Goal: Navigation & Orientation: Find specific page/section

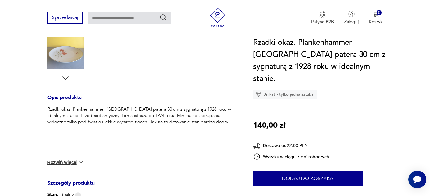
scroll to position [223, 0]
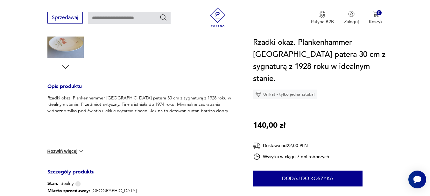
click at [78, 155] on img at bounding box center [81, 151] width 6 height 6
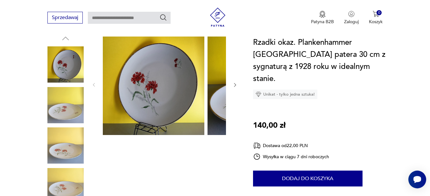
scroll to position [0, 0]
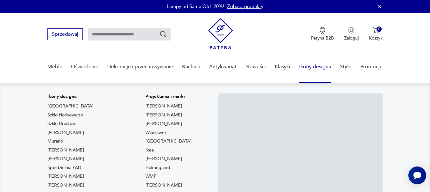
click at [324, 70] on link "Ikony designu" at bounding box center [315, 66] width 32 height 25
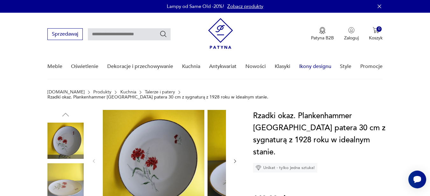
click at [326, 68] on link "Ikony designu" at bounding box center [315, 66] width 32 height 25
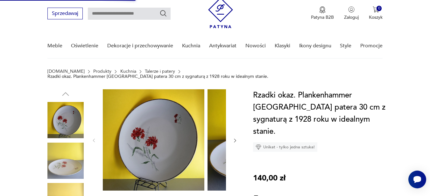
scroll to position [32, 0]
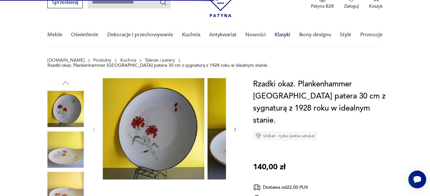
click at [288, 37] on link "Klasyki" at bounding box center [283, 35] width 16 height 25
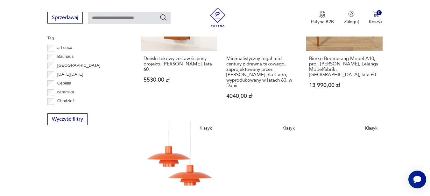
scroll to position [293, 0]
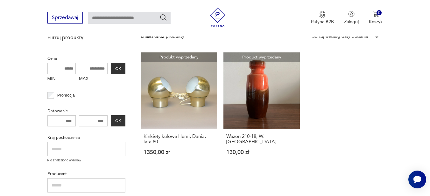
scroll to position [1, 0]
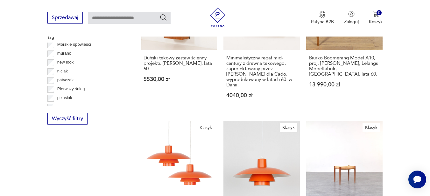
scroll to position [350, 0]
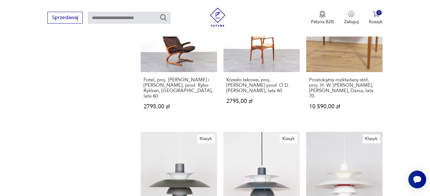
scroll to position [583, 0]
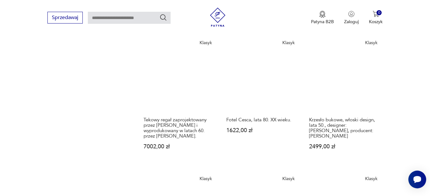
scroll to position [670, 0]
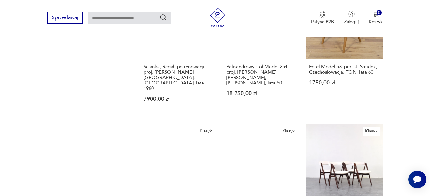
scroll to position [606, 0]
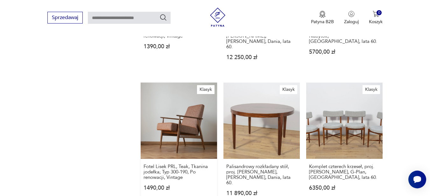
scroll to position [542, 0]
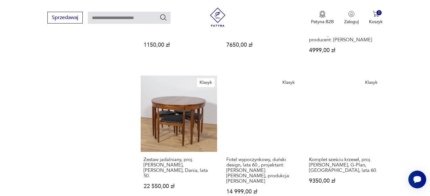
scroll to position [606, 0]
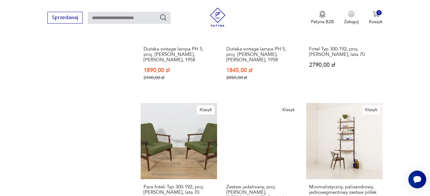
scroll to position [606, 0]
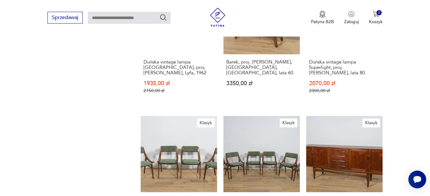
scroll to position [606, 0]
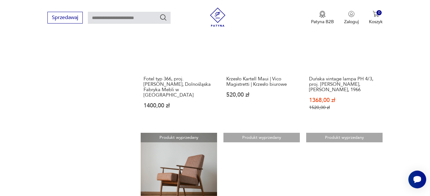
scroll to position [606, 0]
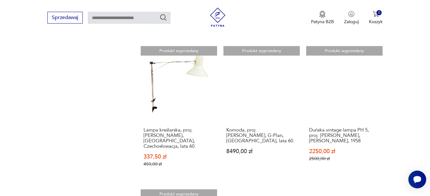
scroll to position [670, 0]
